Goal: Transaction & Acquisition: Subscribe to service/newsletter

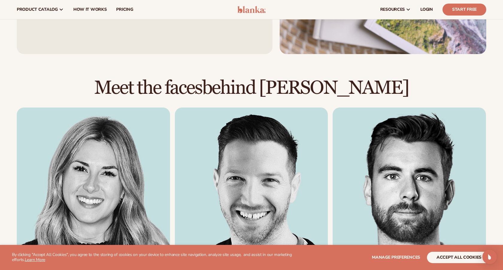
scroll to position [598, 0]
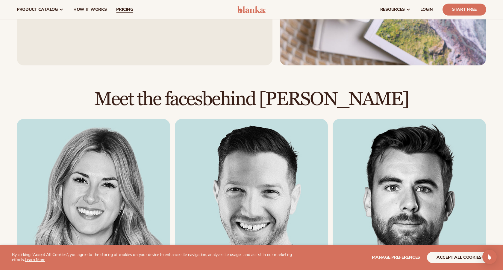
click at [124, 10] on span "pricing" at bounding box center [124, 9] width 17 height 5
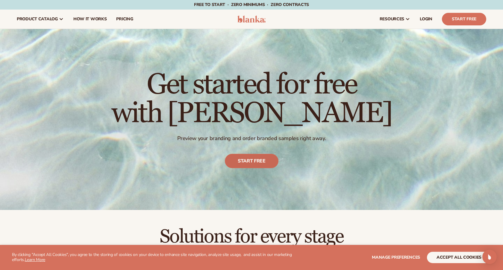
click at [253, 161] on link "Start free" at bounding box center [252, 161] width 54 height 14
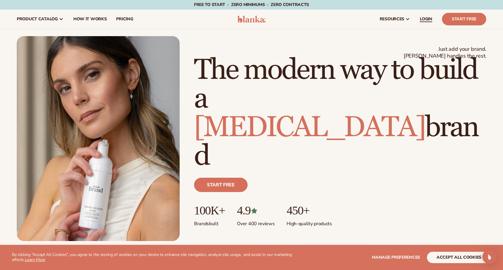
click at [427, 18] on span "LOGIN" at bounding box center [425, 19] width 13 height 5
